Goal: Task Accomplishment & Management: Use online tool/utility

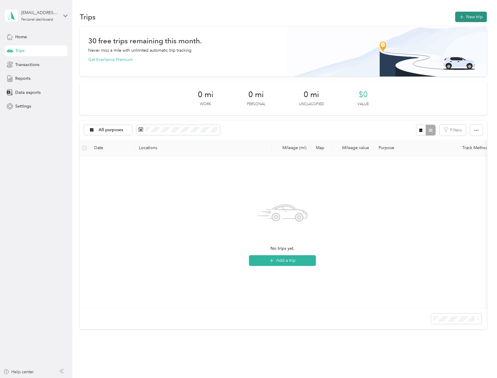
click at [474, 17] on button "New trip" at bounding box center [472, 17] width 32 height 10
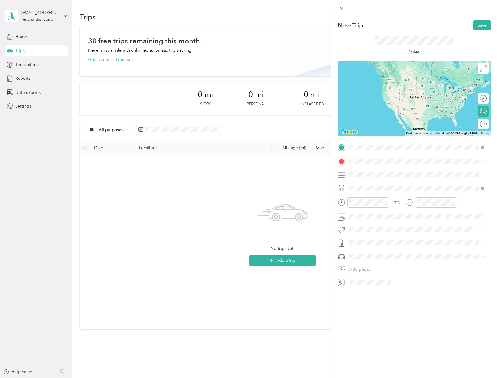
click at [376, 172] on span "[STREET_ADDRESS][US_STATE]" at bounding box center [391, 169] width 60 height 5
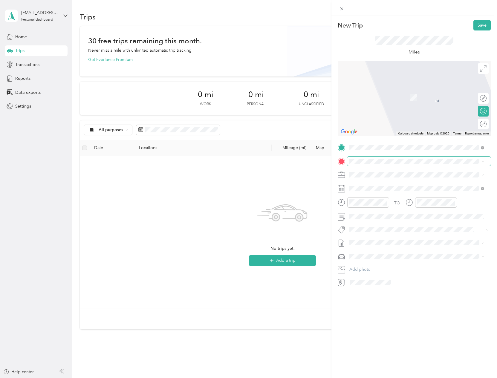
click at [368, 164] on span at bounding box center [420, 162] width 144 height 10
click at [372, 182] on span "[STREET_ADDRESS][US_STATE]" at bounding box center [391, 182] width 60 height 5
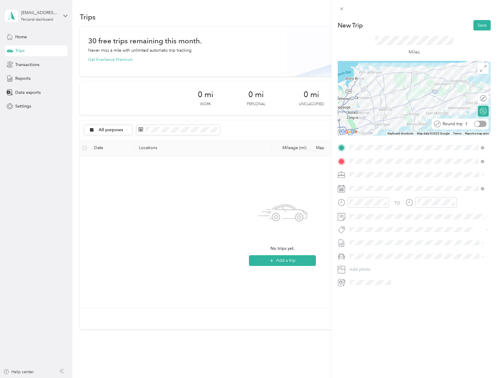
click at [480, 123] on div at bounding box center [480, 124] width 13 height 6
click at [480, 25] on button "Save" at bounding box center [482, 25] width 17 height 10
